Goal: Navigation & Orientation: Find specific page/section

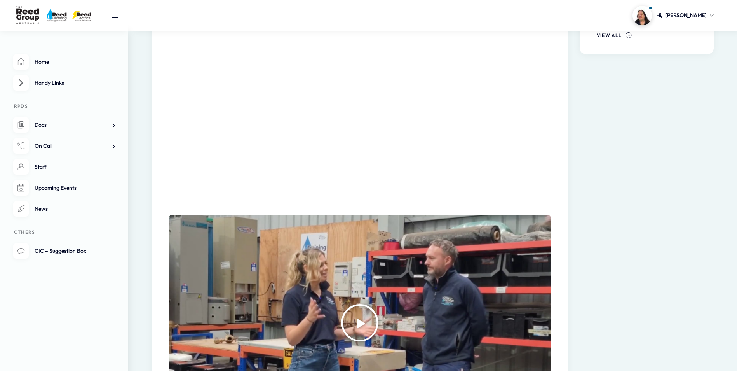
scroll to position [466, 0]
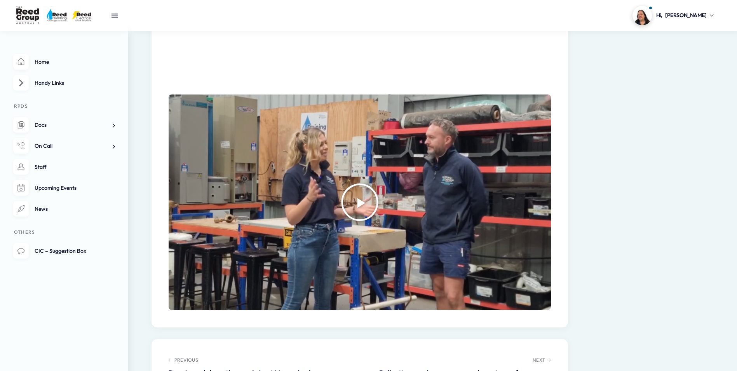
click at [379, 200] on icon "Play Video" at bounding box center [360, 202] width 39 height 39
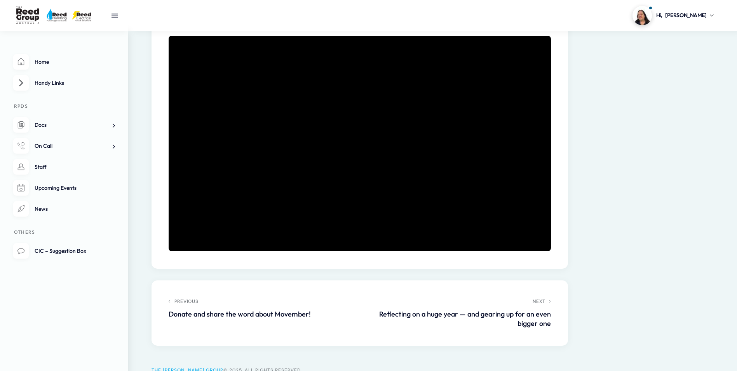
scroll to position [481, 0]
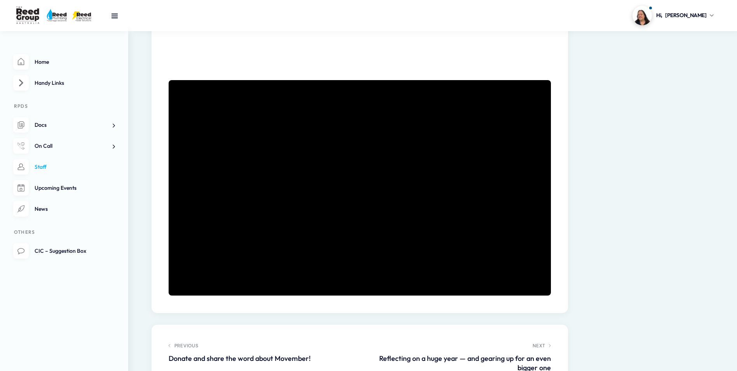
click at [89, 164] on link "Staff" at bounding box center [64, 167] width 102 height 16
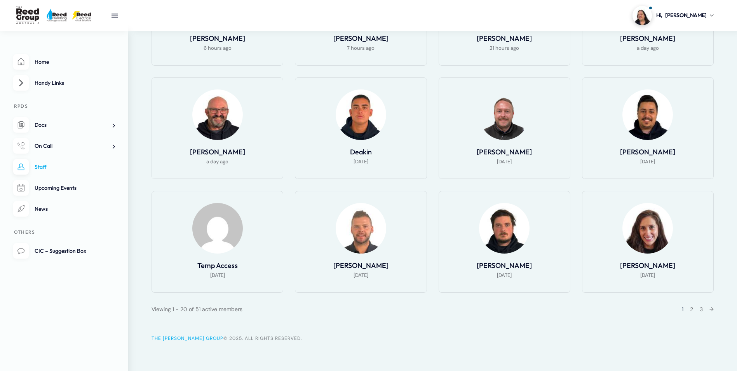
scroll to position [473, 0]
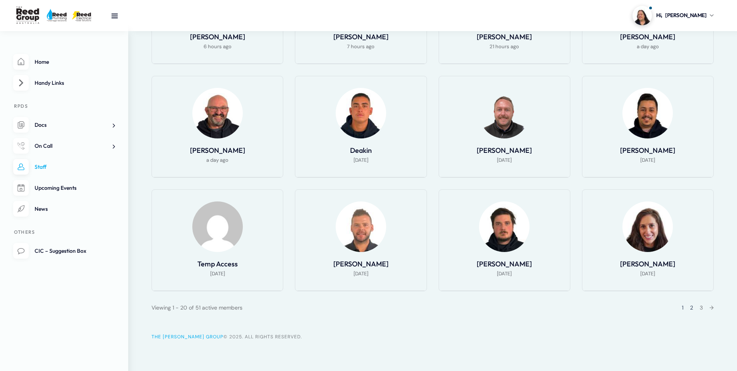
click at [690, 309] on link "2" at bounding box center [691, 307] width 3 height 7
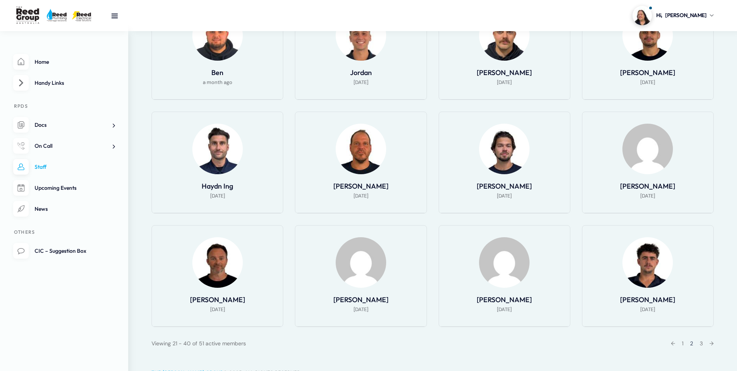
scroll to position [460, 0]
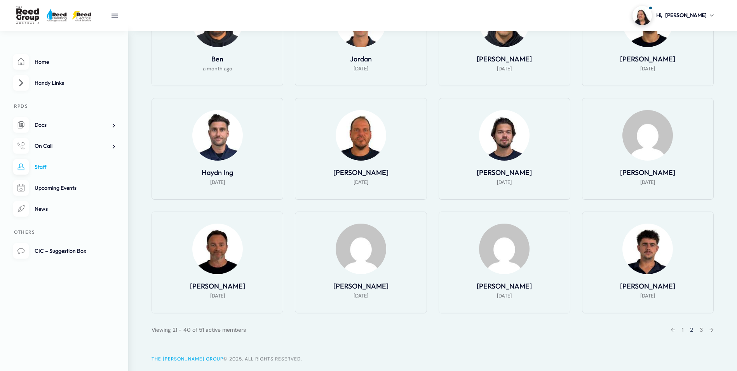
click at [698, 325] on div "← 1 2 3 →" at bounding box center [690, 329] width 48 height 9
click at [700, 326] on link "3" at bounding box center [701, 329] width 3 height 7
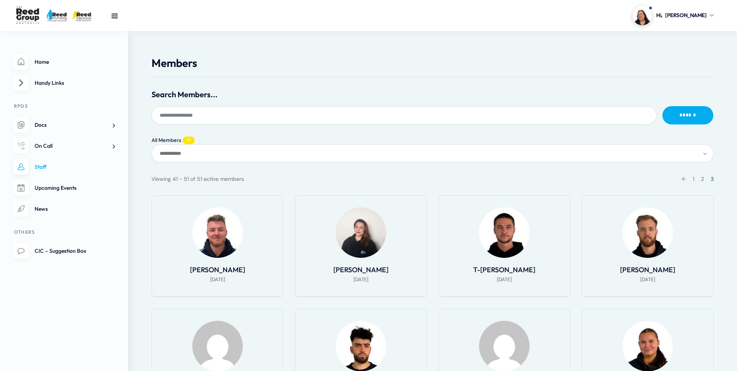
scroll to position [13, 0]
click at [704, 178] on link "2" at bounding box center [702, 179] width 3 height 7
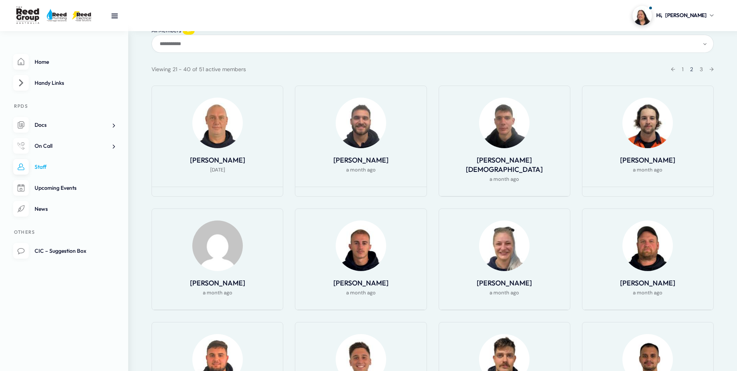
scroll to position [78, 0]
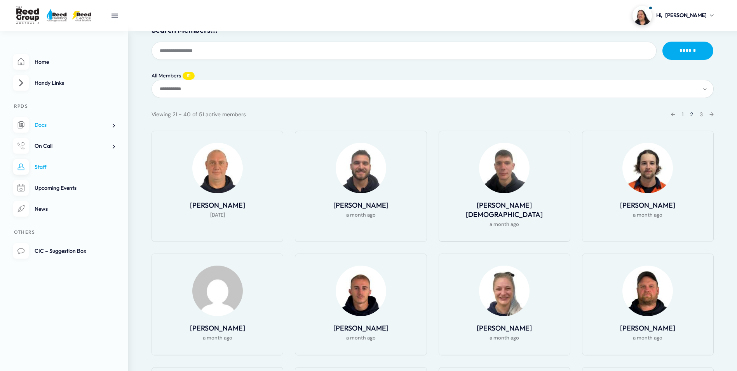
click at [35, 118] on link "Docs" at bounding box center [64, 125] width 102 height 16
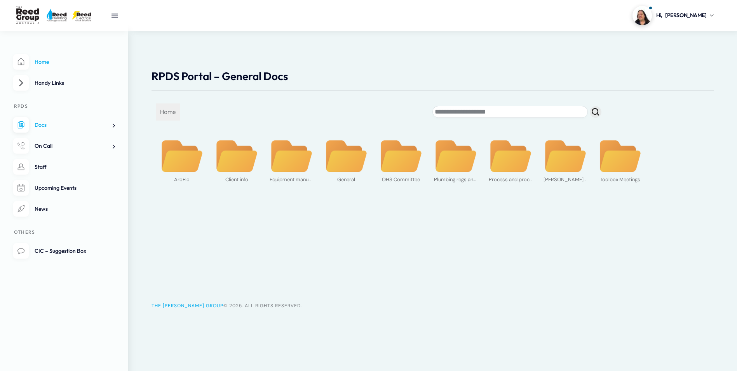
click at [31, 68] on link "Home" at bounding box center [64, 62] width 102 height 16
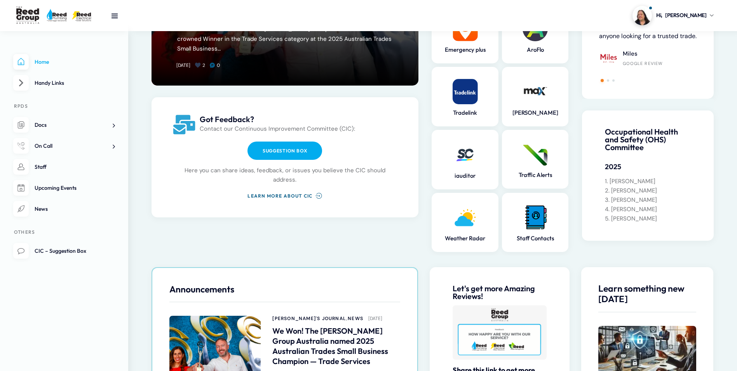
scroll to position [144, 0]
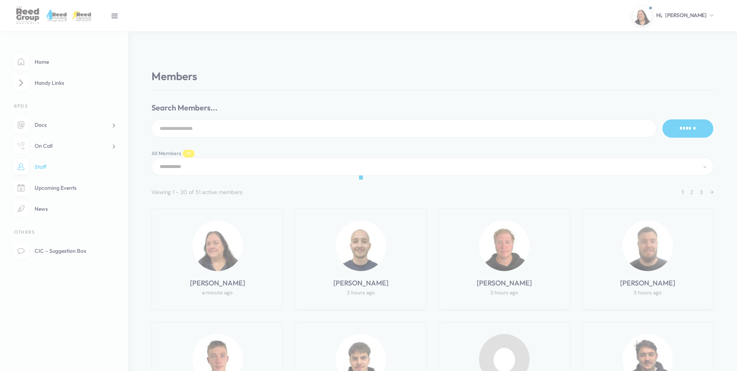
scroll to position [79, 0]
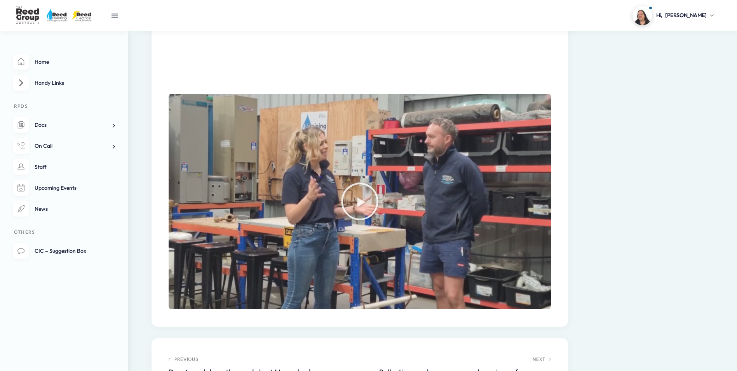
scroll to position [481, 0]
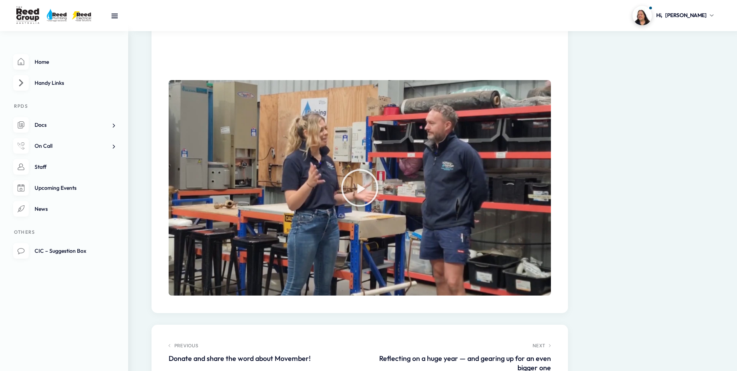
click at [33, 45] on nav "Home Handy Links RPDS Docs AroFlo Rollout Plumbing Regs and Notes Toolbox notes…" at bounding box center [64, 201] width 128 height 340
click at [47, 59] on span "Home" at bounding box center [42, 61] width 14 height 7
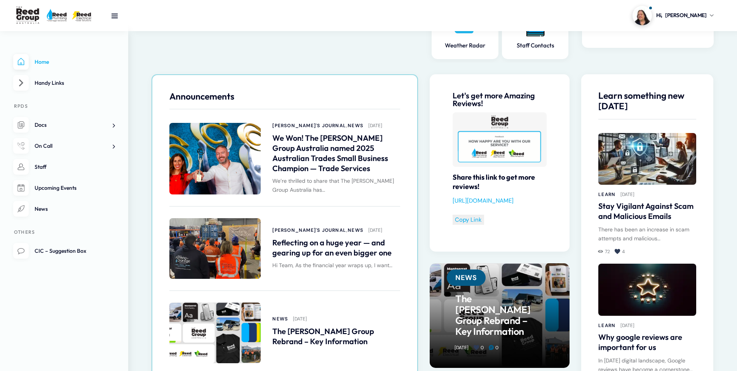
scroll to position [350, 0]
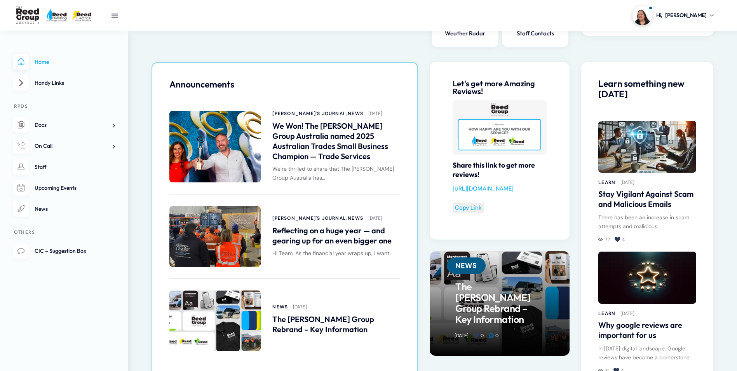
click at [67, 179] on ul "Home Handy Links RPDS Docs AroFlo Rollout Plumbing Regs and Notes Toolbox notes…" at bounding box center [64, 156] width 102 height 205
click at [71, 193] on link "Upcoming Events" at bounding box center [64, 188] width 102 height 16
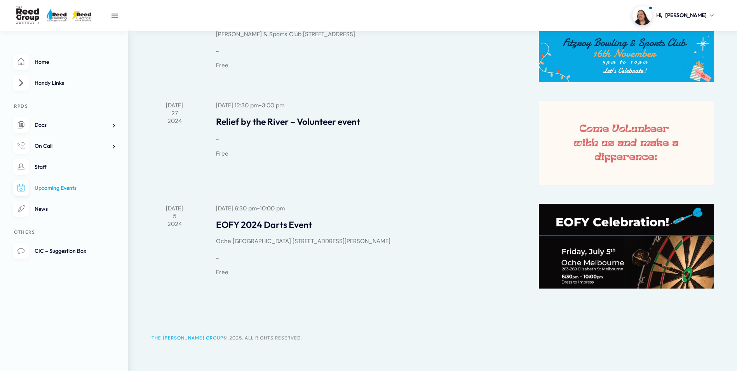
scroll to position [219, 0]
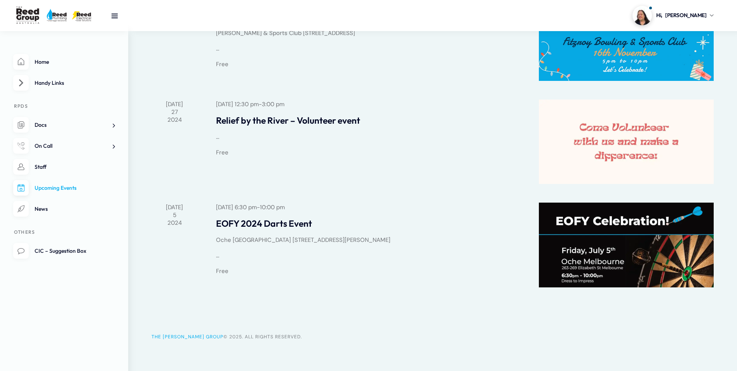
drag, startPoint x: 361, startPoint y: 241, endPoint x: 263, endPoint y: 241, distance: 98.0
click at [263, 241] on address "Oche [GEOGRAPHIC_DATA] [STREET_ADDRESS][PERSON_NAME]" at bounding box center [368, 239] width 304 height 9
copy span "[STREET_ADDRESS][PERSON_NAME]"
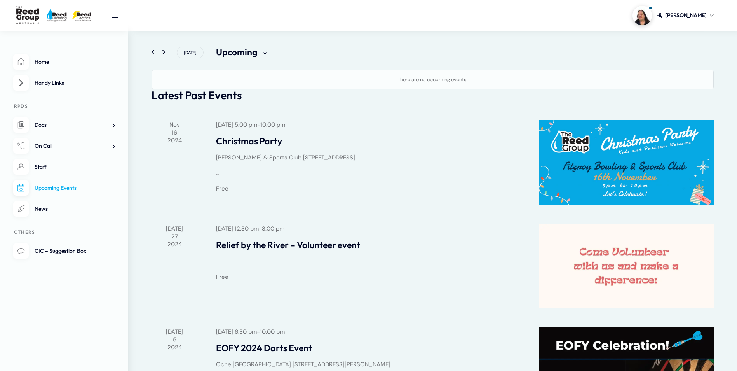
scroll to position [25, 0]
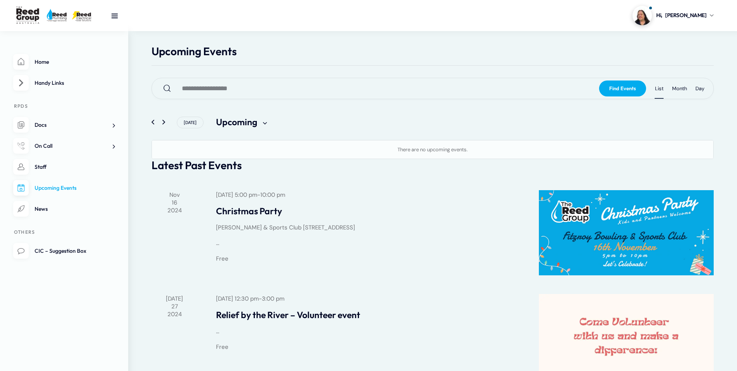
click at [25, 65] on li "Home" at bounding box center [64, 62] width 102 height 16
